Goal: Communication & Community: Answer question/provide support

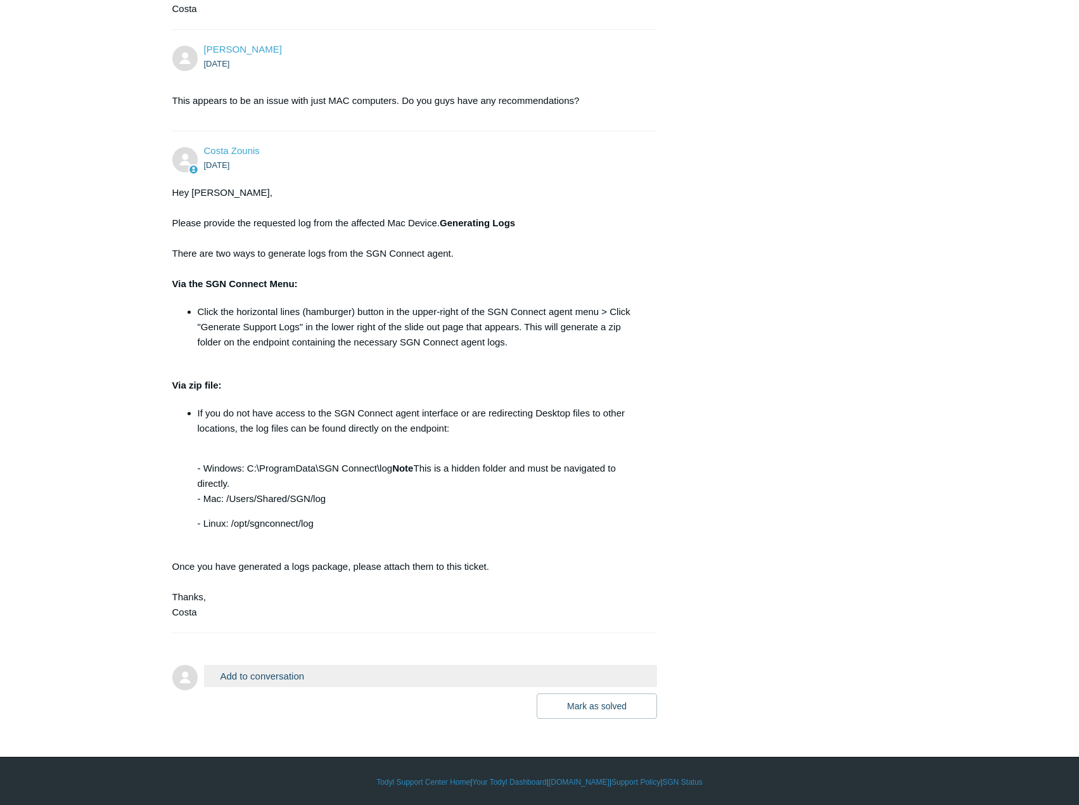
scroll to position [1212, 0]
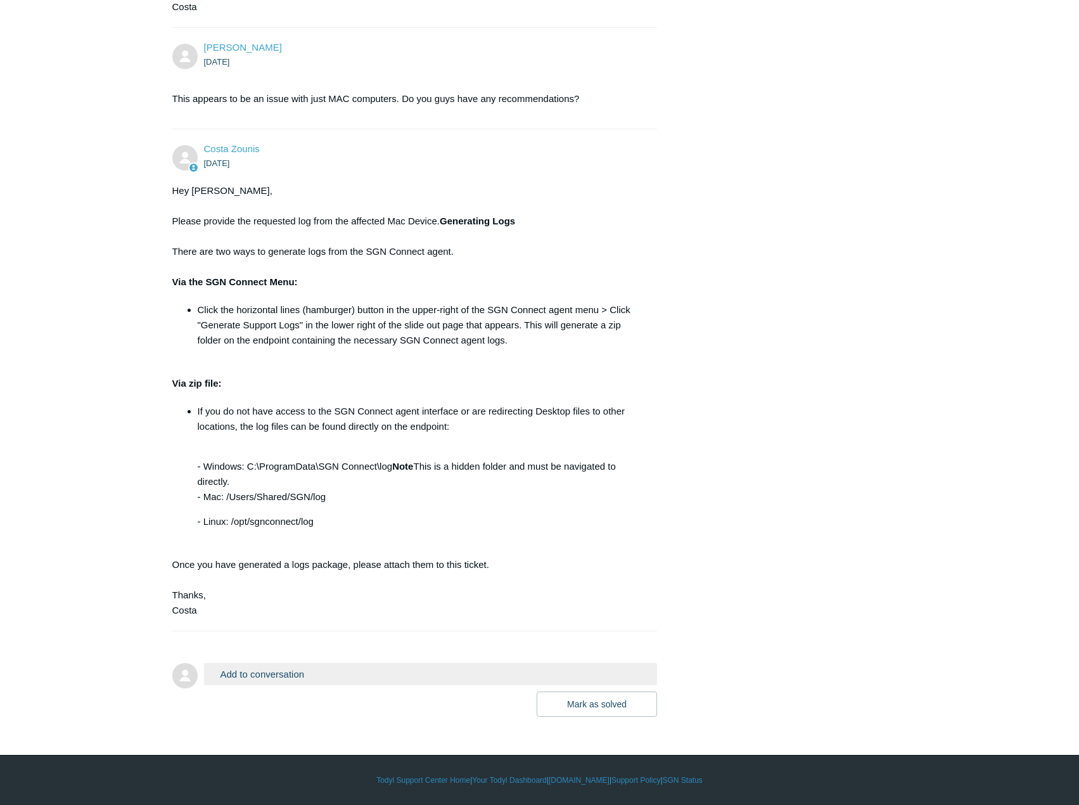
click at [336, 660] on form "Add to conversation CC Add emails Drag files here or click to add a file [PERSO…" at bounding box center [414, 680] width 485 height 73
click at [294, 679] on button "Add to conversation" at bounding box center [431, 674] width 454 height 22
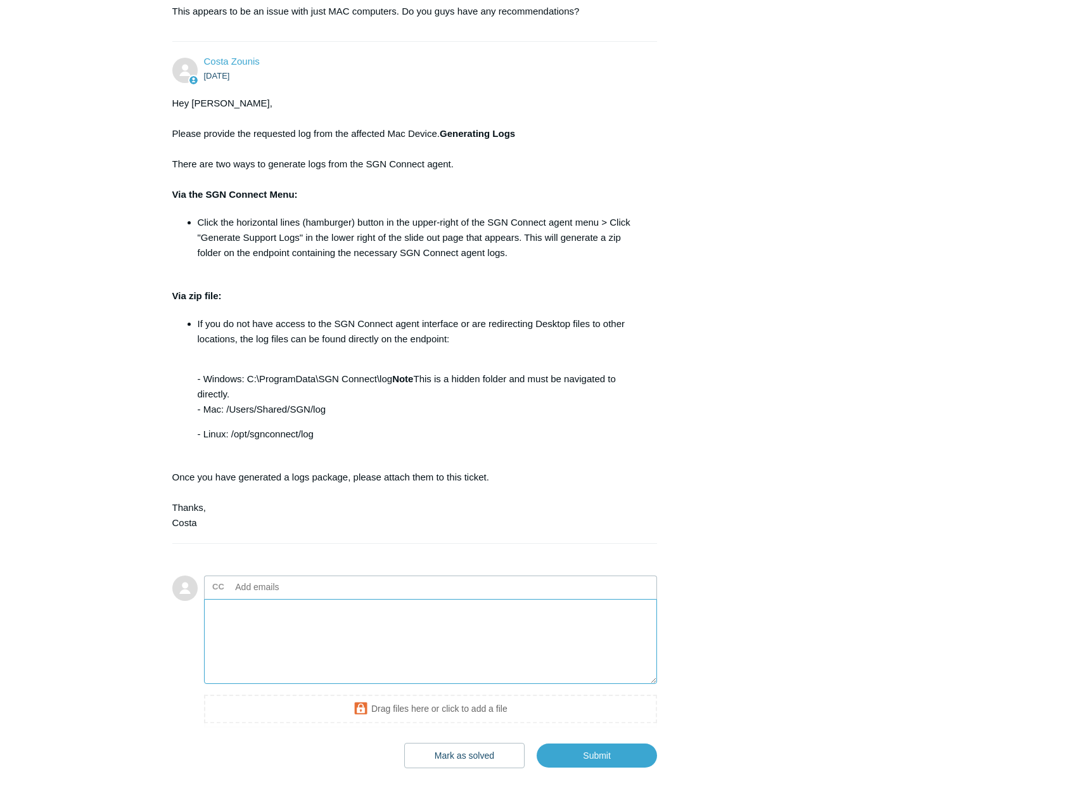
scroll to position [1351, 0]
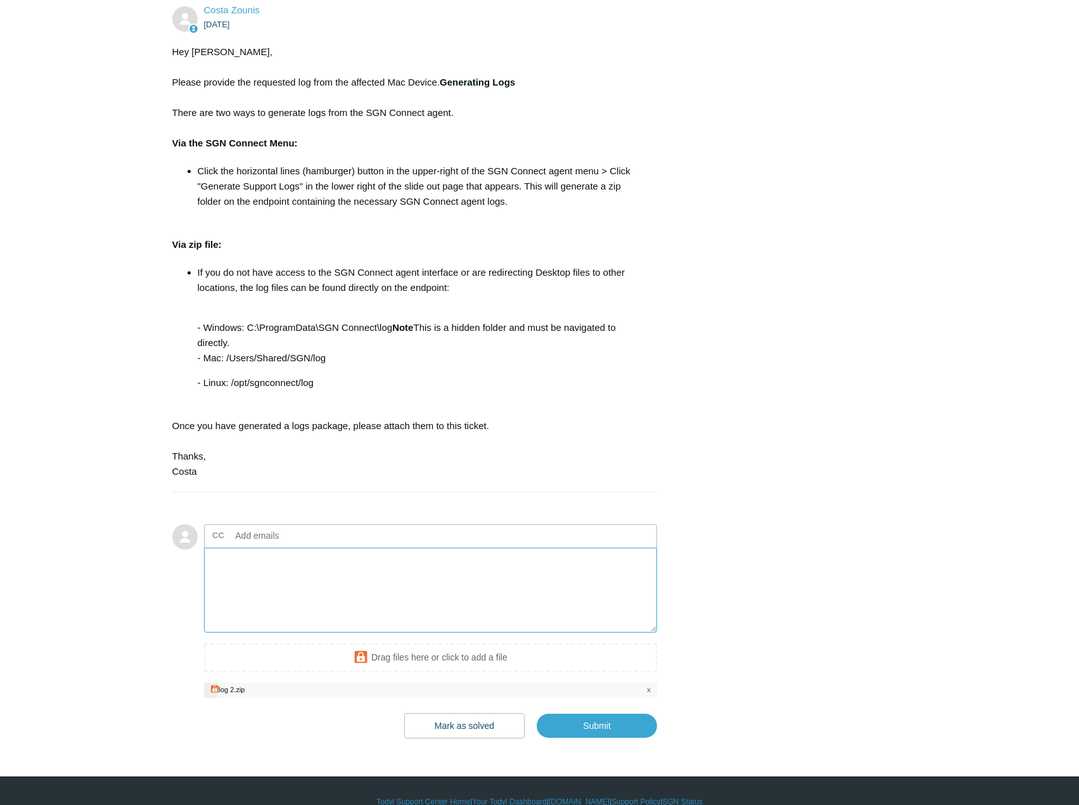
click at [350, 612] on textarea "Add your reply" at bounding box center [431, 591] width 454 height 86
click at [650, 521] on form "Add to conversation CC Add emails Here is the log file Drag files here or click…" at bounding box center [414, 622] width 485 height 234
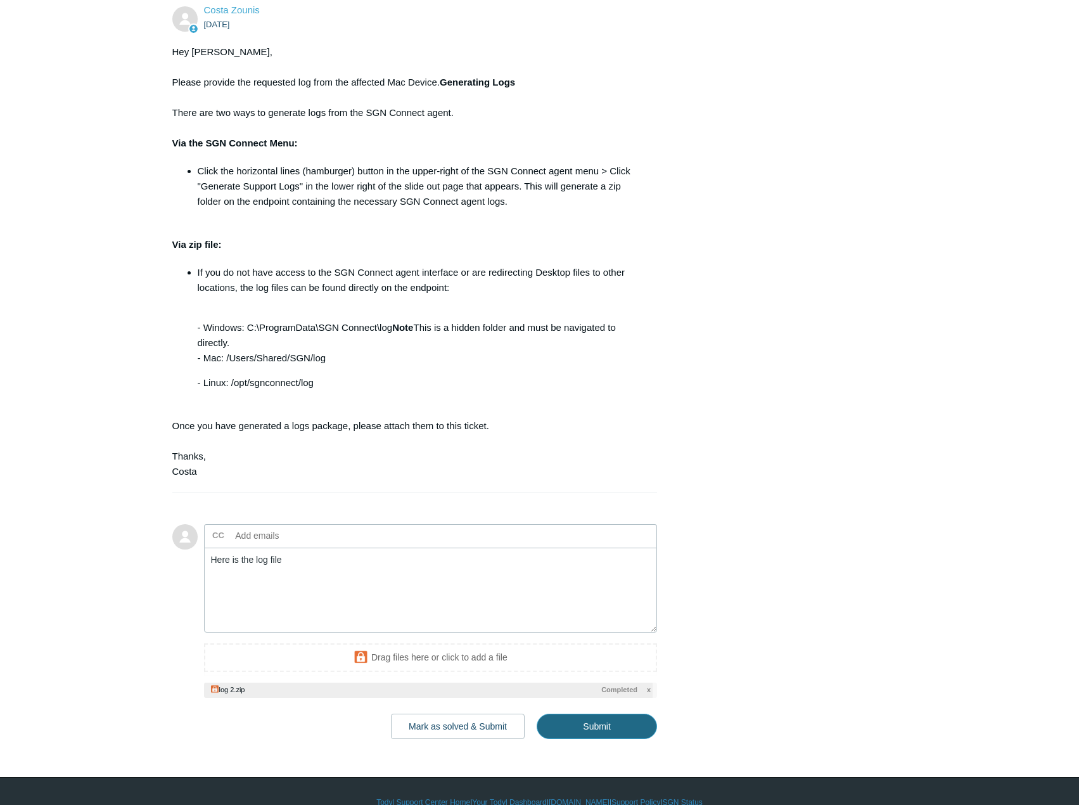
click at [593, 732] on input "Submit" at bounding box center [597, 726] width 120 height 25
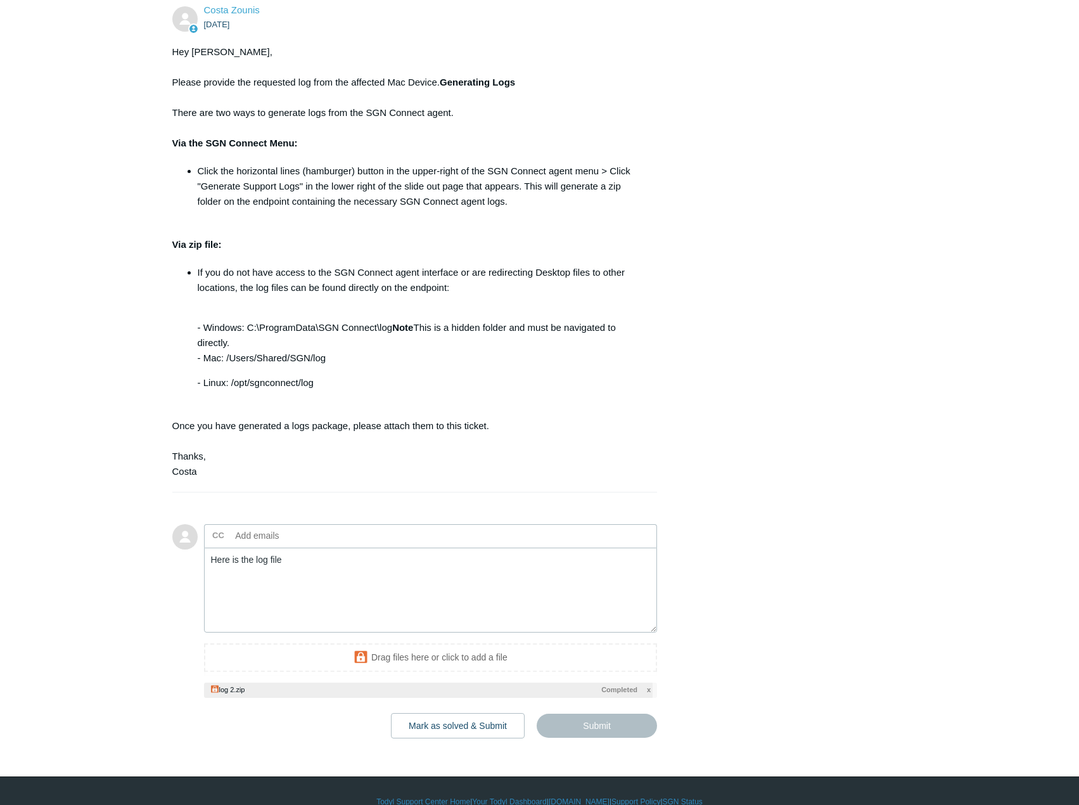
type textarea "Here is the log file This ticket includes a secure attachment. Use this link to…"
